Goal: Task Accomplishment & Management: Manage account settings

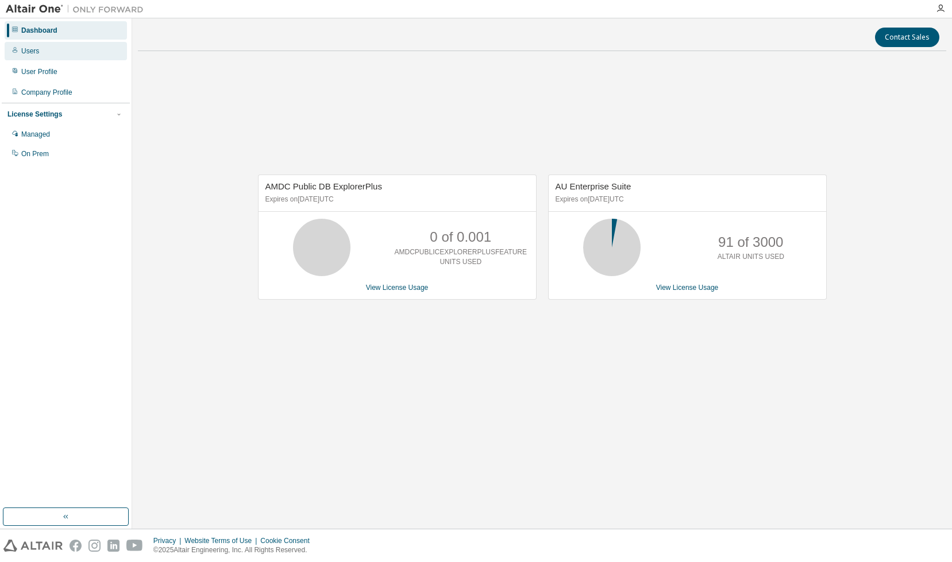
click at [28, 50] on div "Users" at bounding box center [30, 51] width 18 height 9
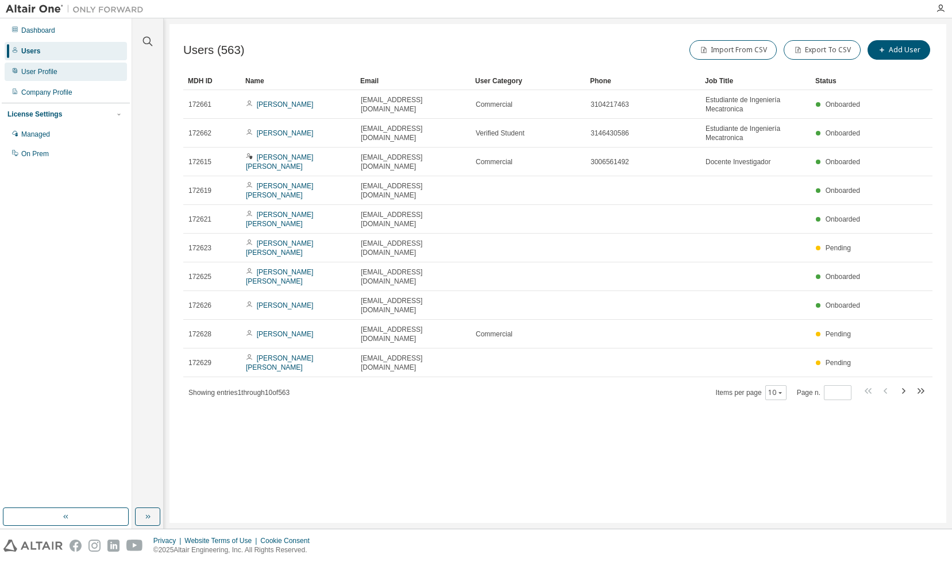
click at [44, 71] on div "User Profile" at bounding box center [39, 71] width 36 height 9
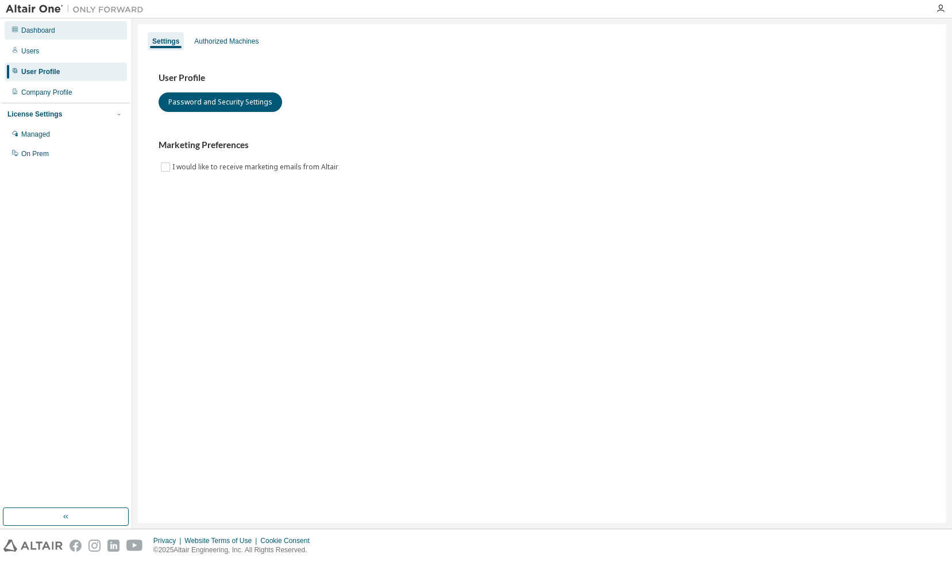
click at [40, 31] on div "Dashboard" at bounding box center [38, 30] width 34 height 9
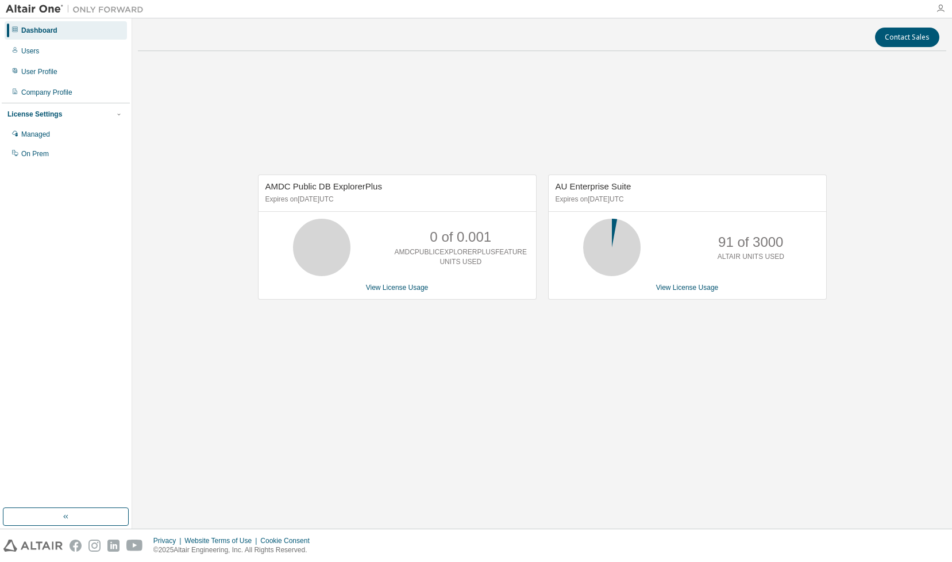
click at [941, 11] on icon "button" at bounding box center [940, 8] width 9 height 9
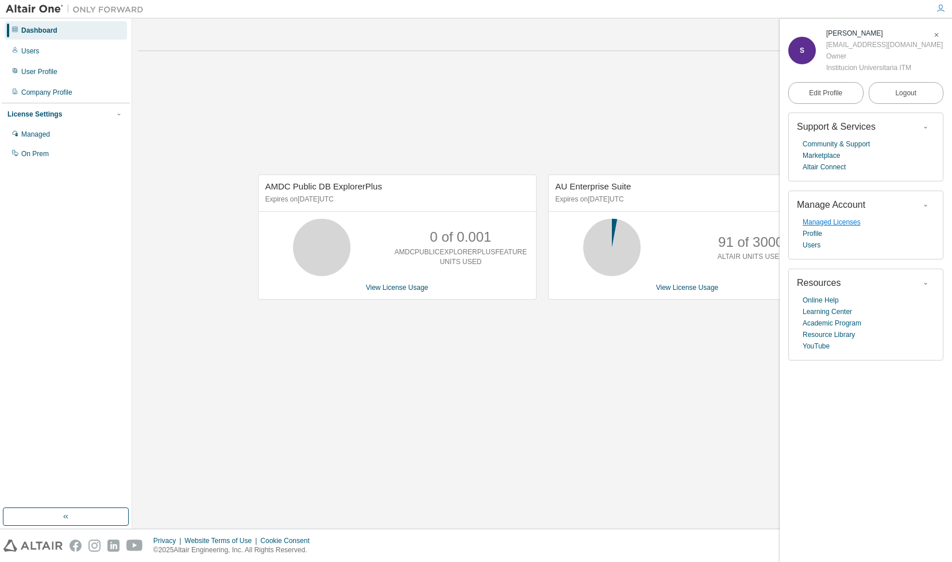
click at [854, 225] on link "Managed Licenses" at bounding box center [832, 222] width 58 height 11
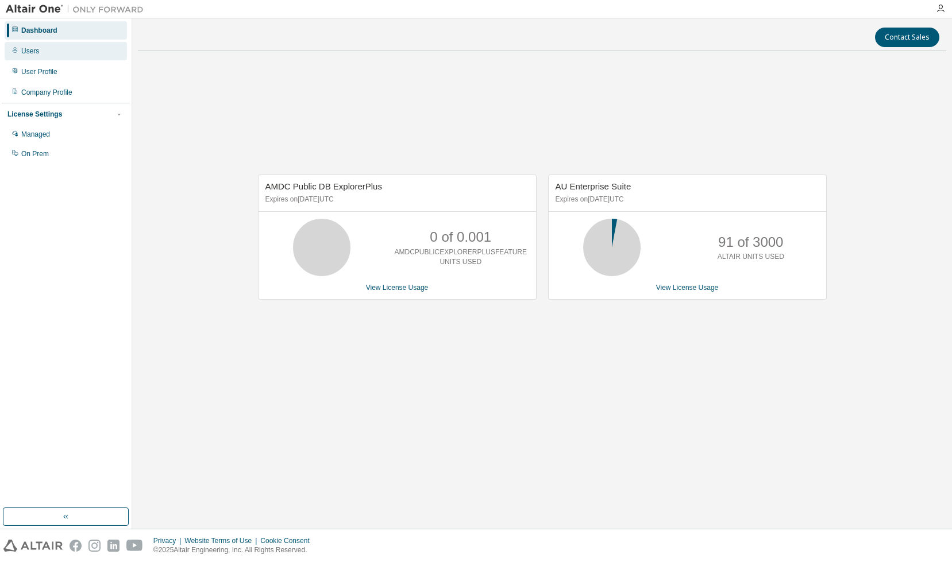
click at [29, 52] on div "Users" at bounding box center [30, 51] width 18 height 9
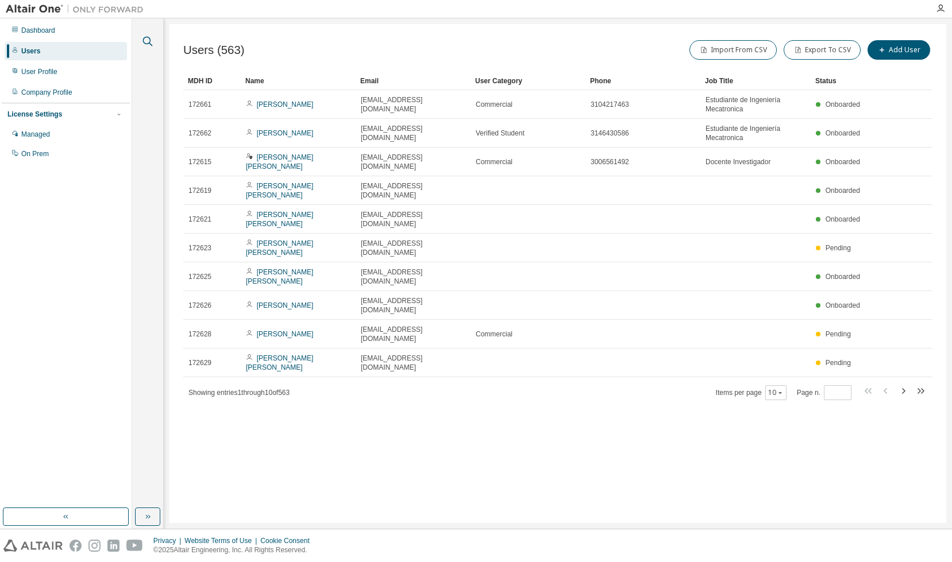
click at [147, 43] on icon "button" at bounding box center [148, 42] width 10 height 10
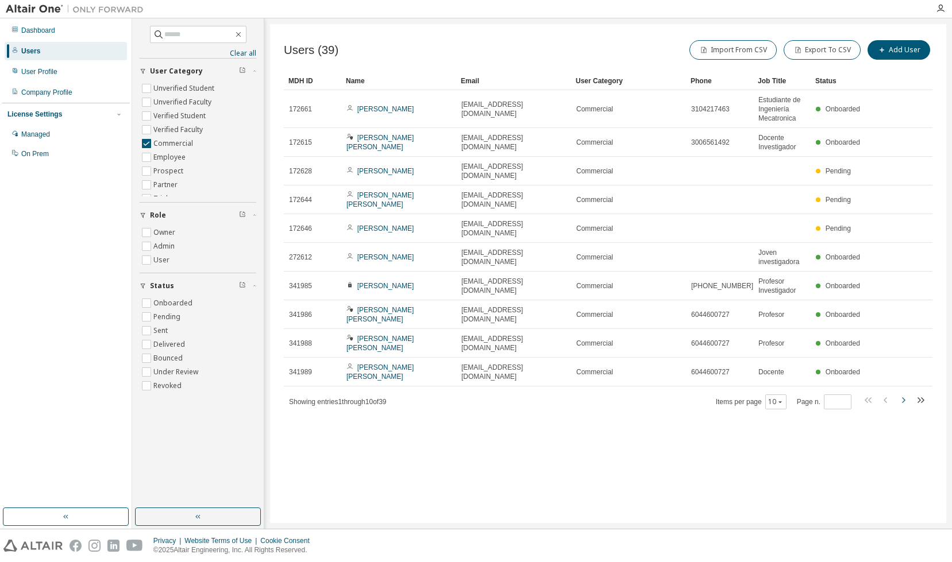
click at [904, 394] on icon "button" at bounding box center [903, 401] width 14 height 14
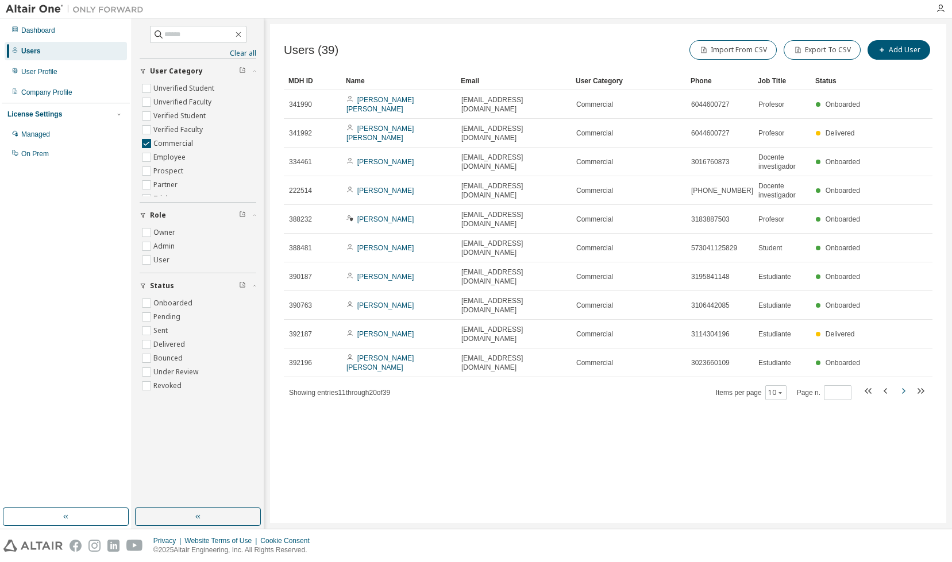
click at [905, 384] on icon "button" at bounding box center [903, 391] width 14 height 14
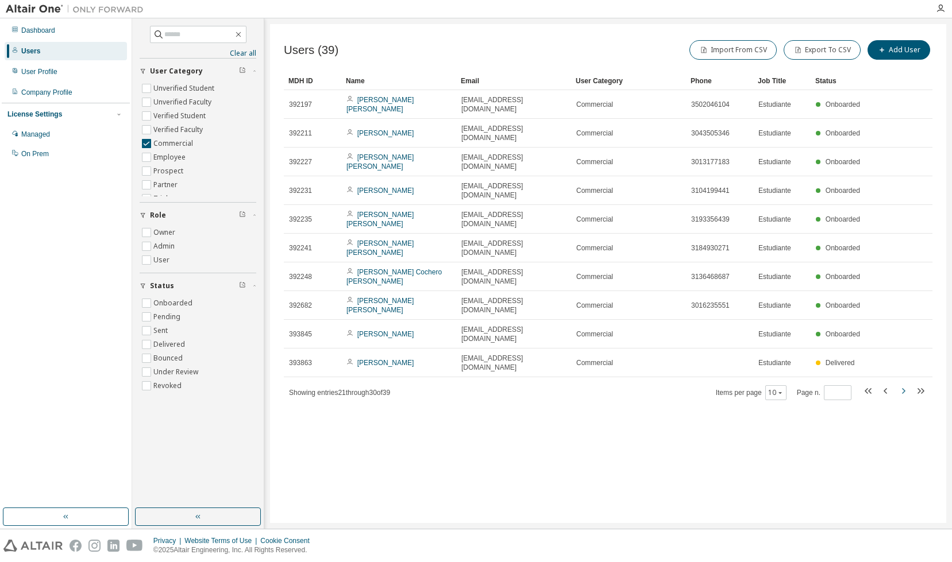
click at [904, 388] on icon "button" at bounding box center [903, 391] width 3 height 6
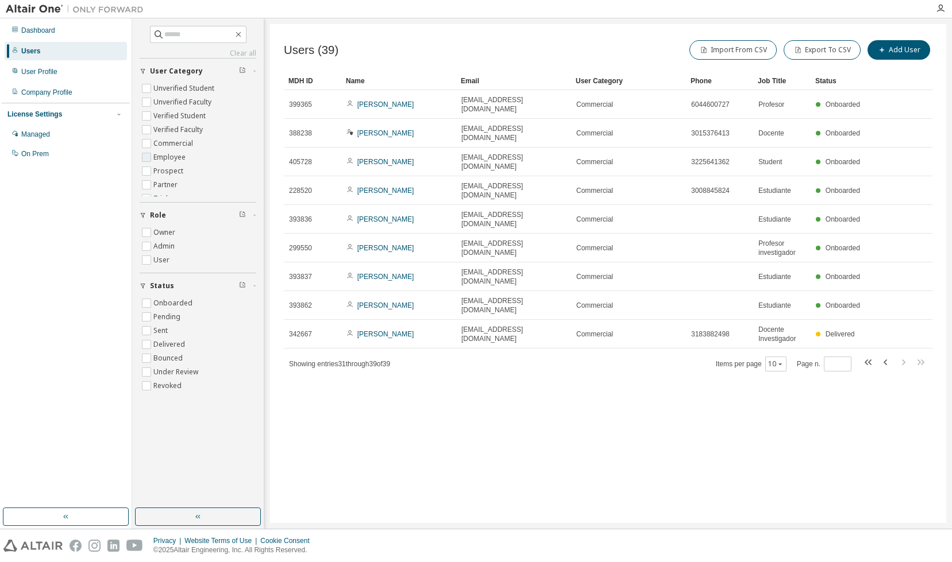
type input "*"
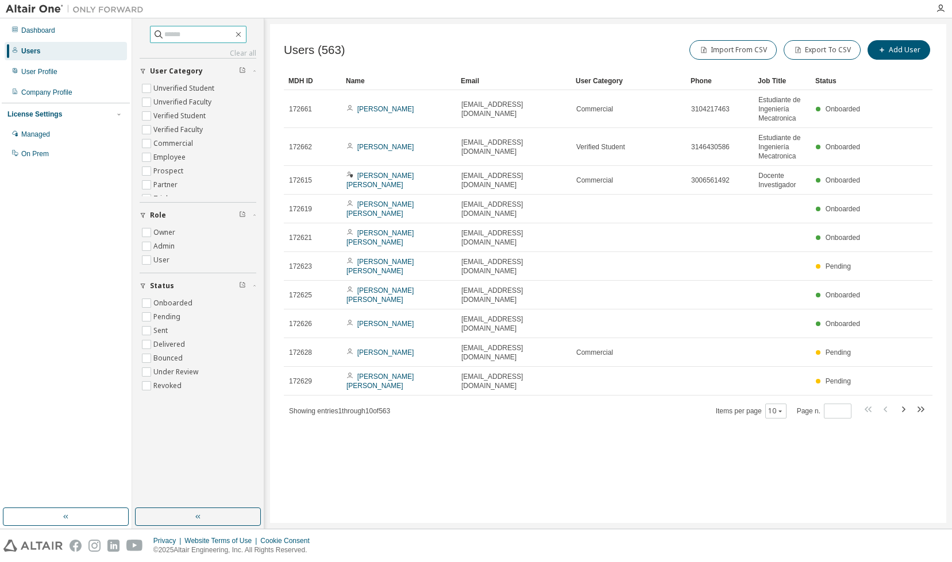
click at [170, 37] on input "text" at bounding box center [198, 34] width 69 height 11
type input "******"
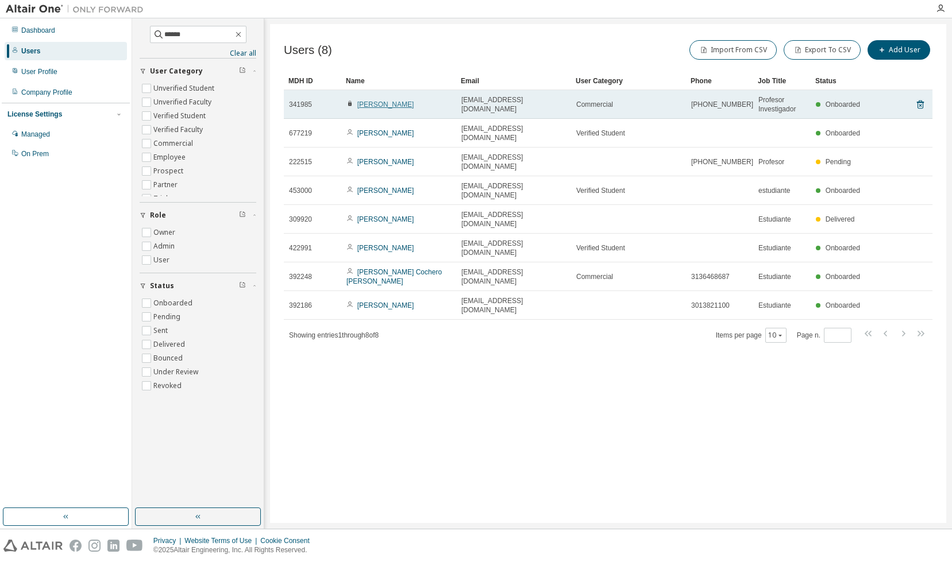
click at [379, 107] on link "[PERSON_NAME]" at bounding box center [385, 105] width 57 height 8
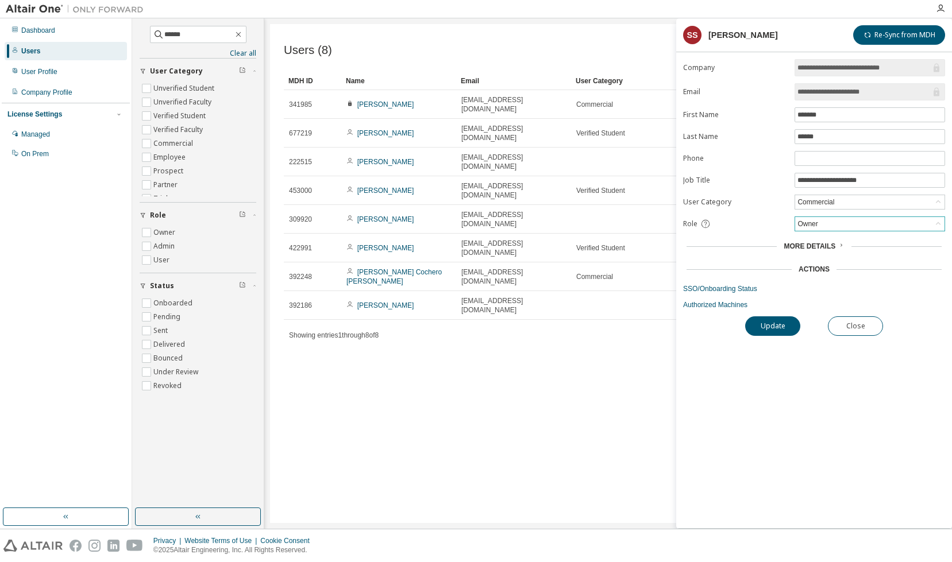
click at [940, 225] on icon at bounding box center [937, 223] width 11 height 11
click at [242, 36] on icon "button" at bounding box center [238, 34] width 9 height 9
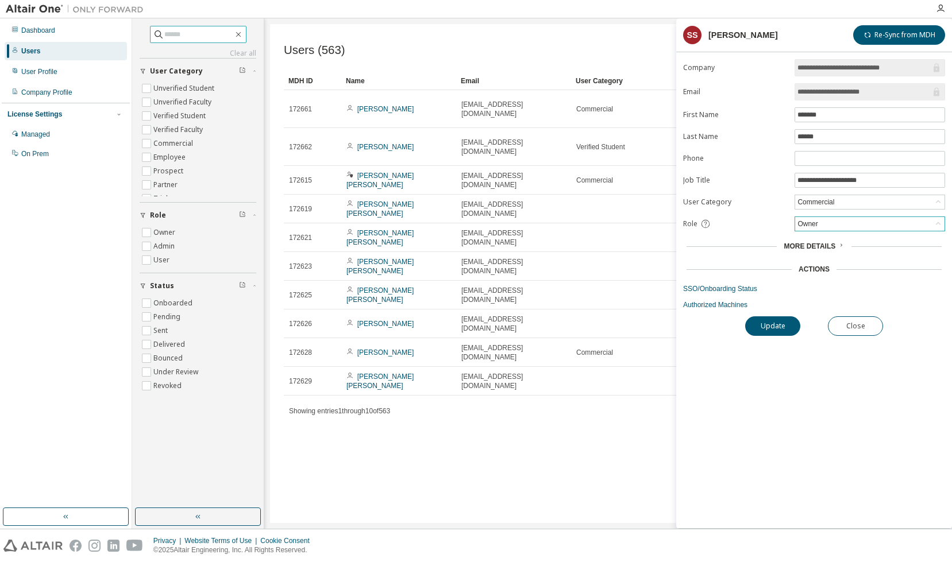
click at [233, 32] on input "text" at bounding box center [198, 34] width 69 height 11
type input "******"
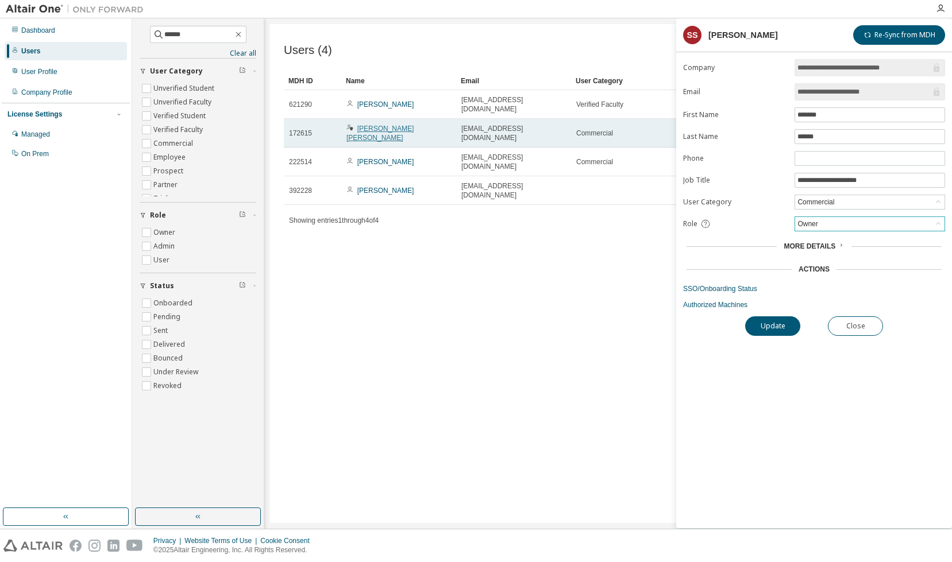
click at [380, 125] on link "[PERSON_NAME] [PERSON_NAME]" at bounding box center [379, 133] width 67 height 17
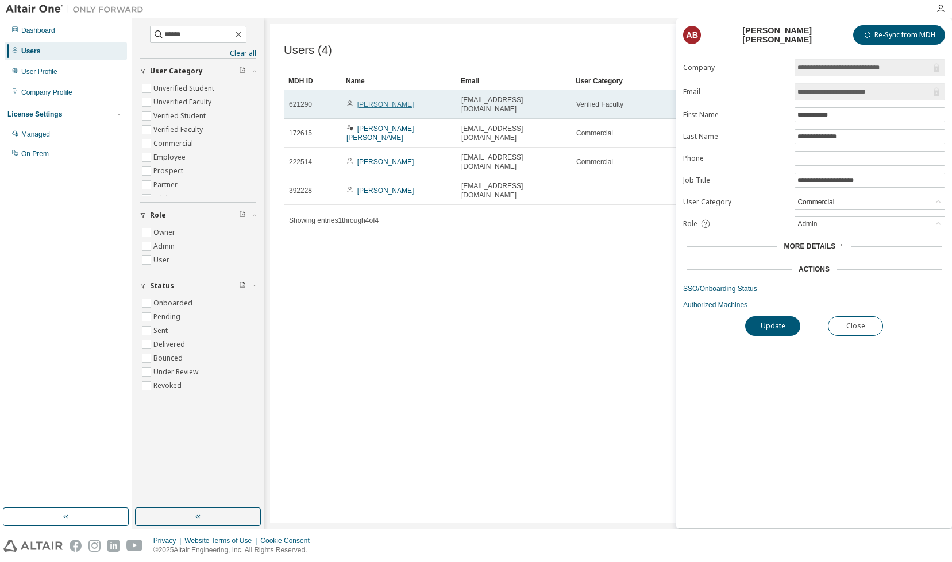
click at [381, 101] on link "[PERSON_NAME]" at bounding box center [385, 105] width 57 height 8
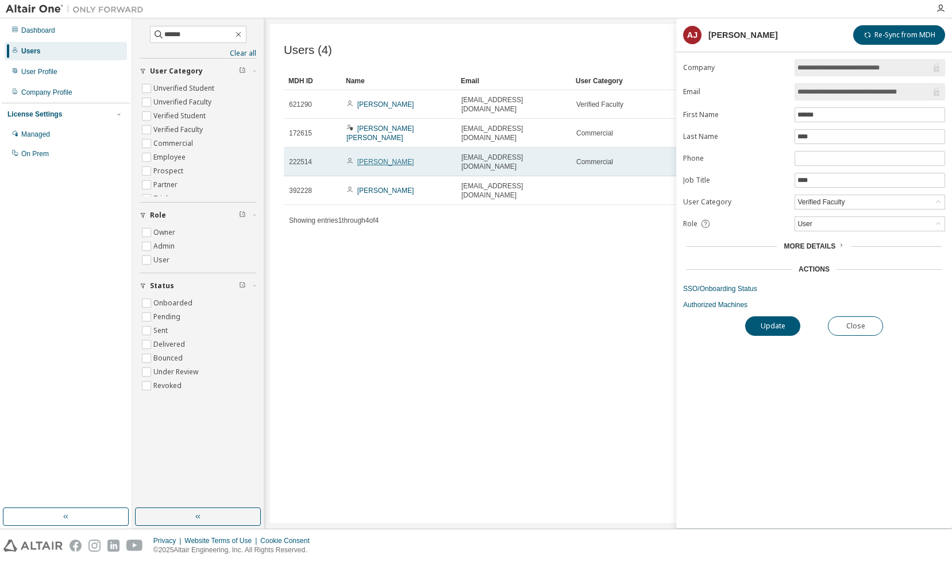
click at [380, 158] on link "[PERSON_NAME]" at bounding box center [385, 162] width 57 height 8
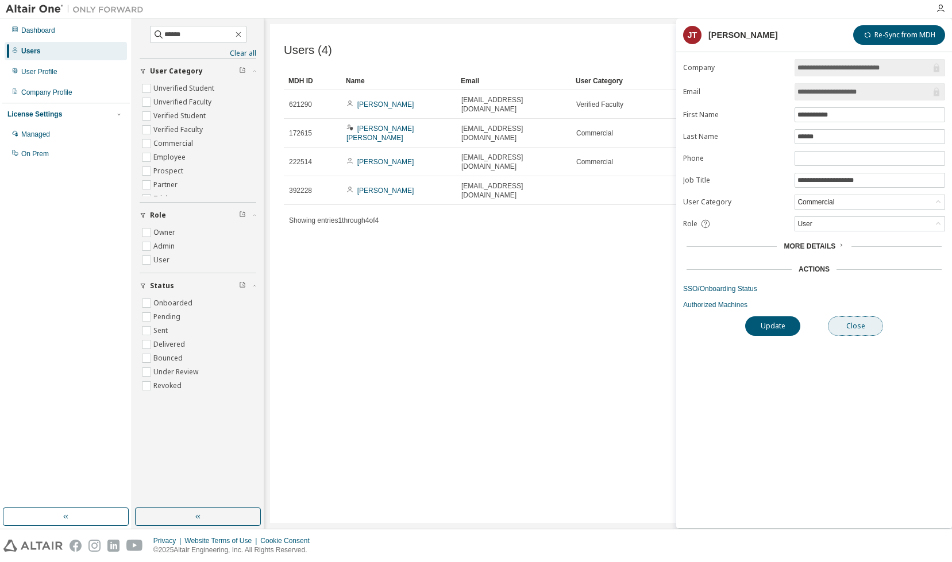
click at [862, 324] on button "Close" at bounding box center [855, 327] width 55 height 20
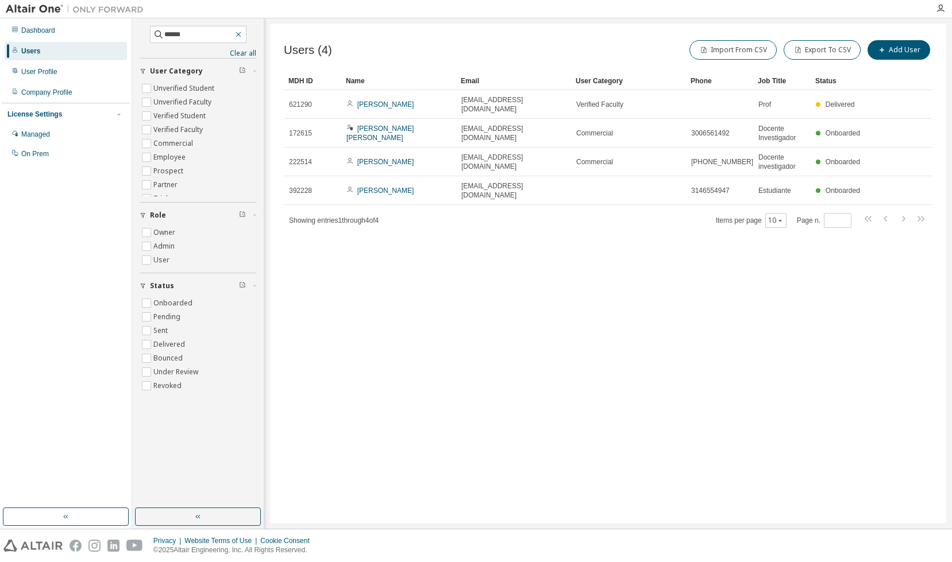
click at [241, 35] on icon "button" at bounding box center [238, 34] width 5 height 5
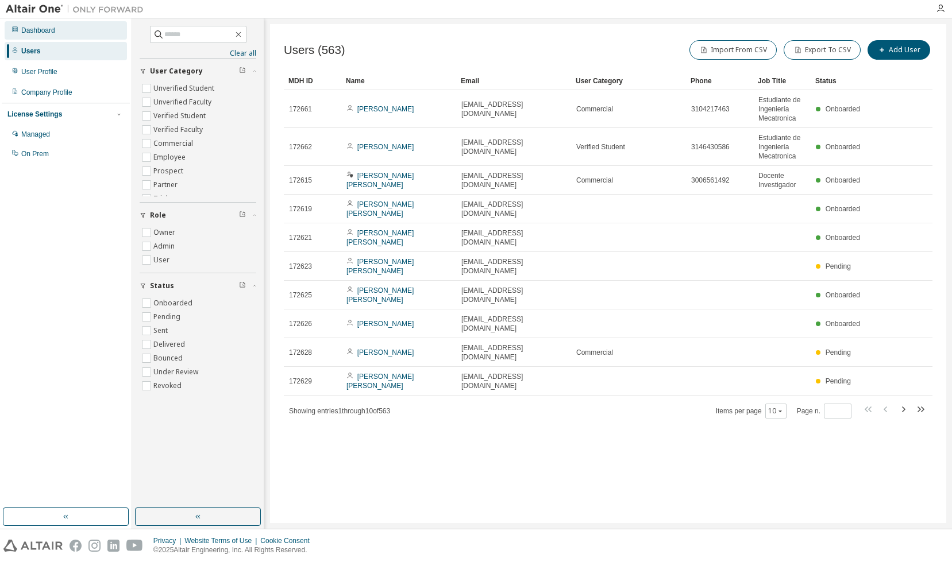
click at [28, 32] on div "Dashboard" at bounding box center [38, 30] width 34 height 9
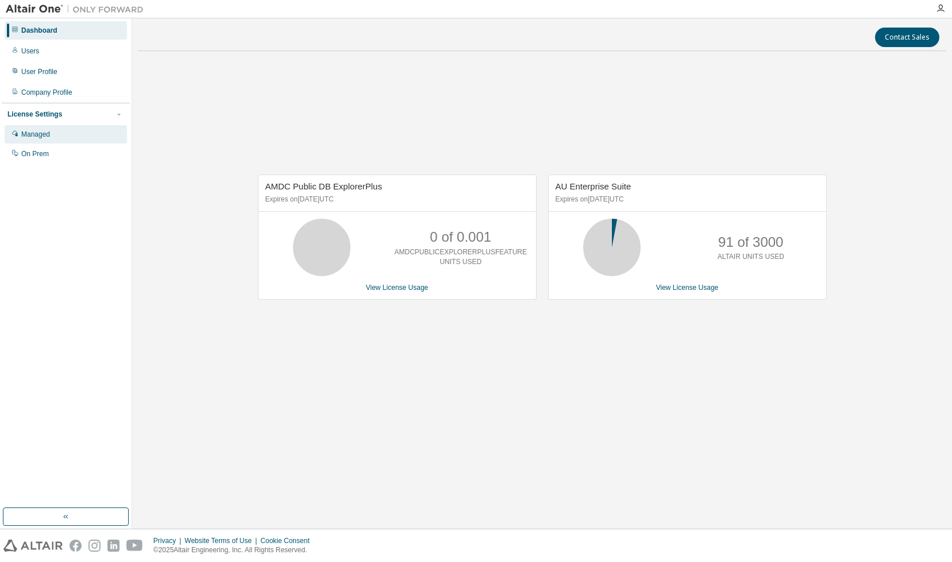
click at [42, 134] on div "Managed" at bounding box center [35, 134] width 29 height 9
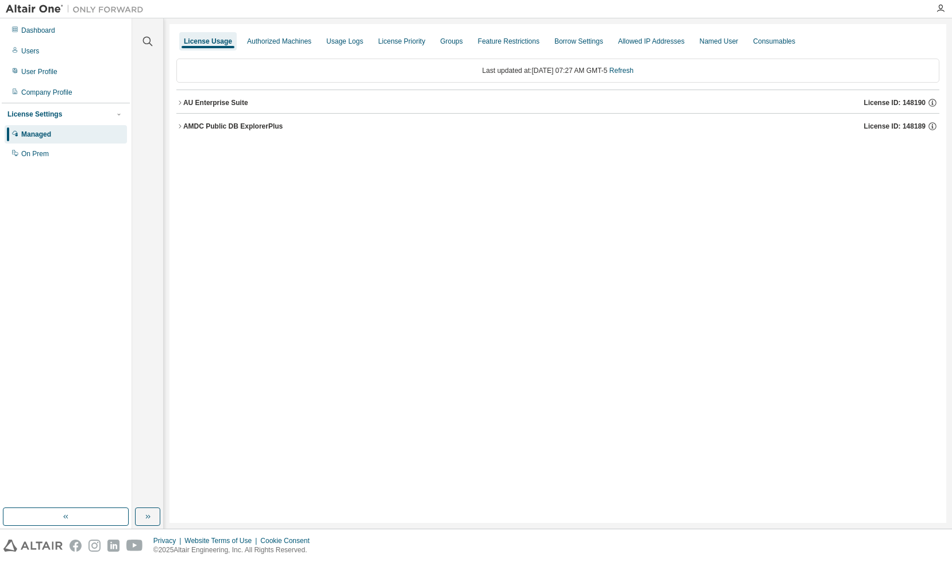
click at [180, 103] on icon "button" at bounding box center [180, 103] width 2 height 4
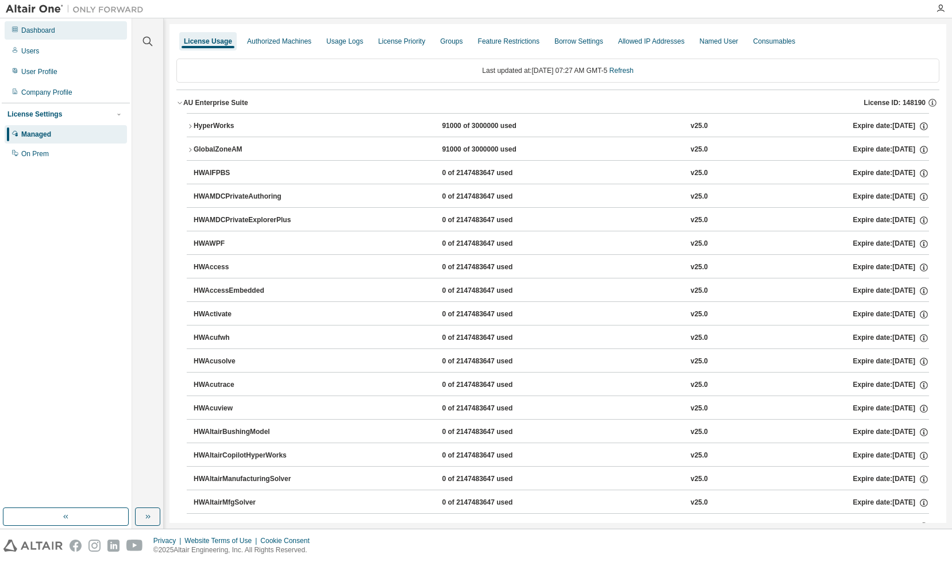
click at [34, 29] on div "Dashboard" at bounding box center [38, 30] width 34 height 9
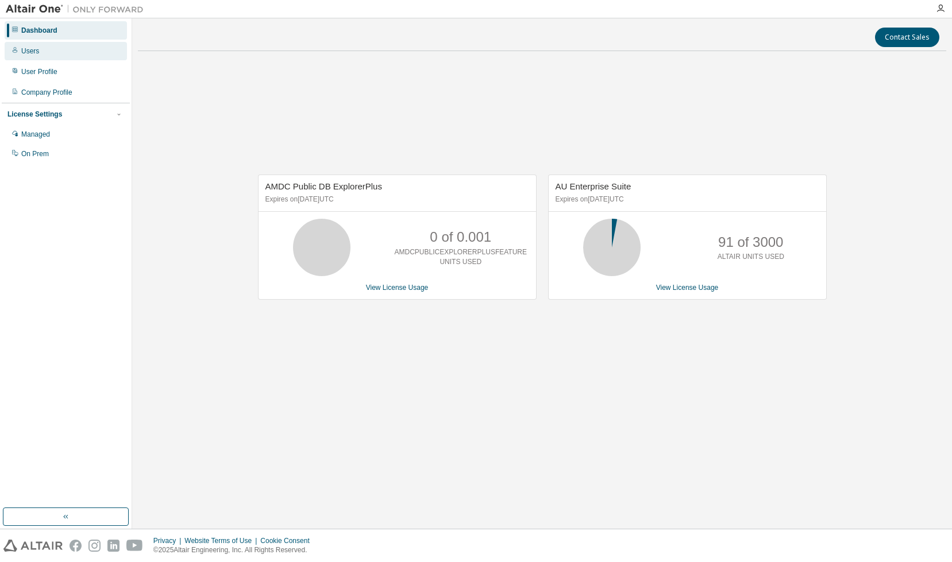
click at [33, 51] on div "Users" at bounding box center [30, 51] width 18 height 9
